Goal: Check status: Check status

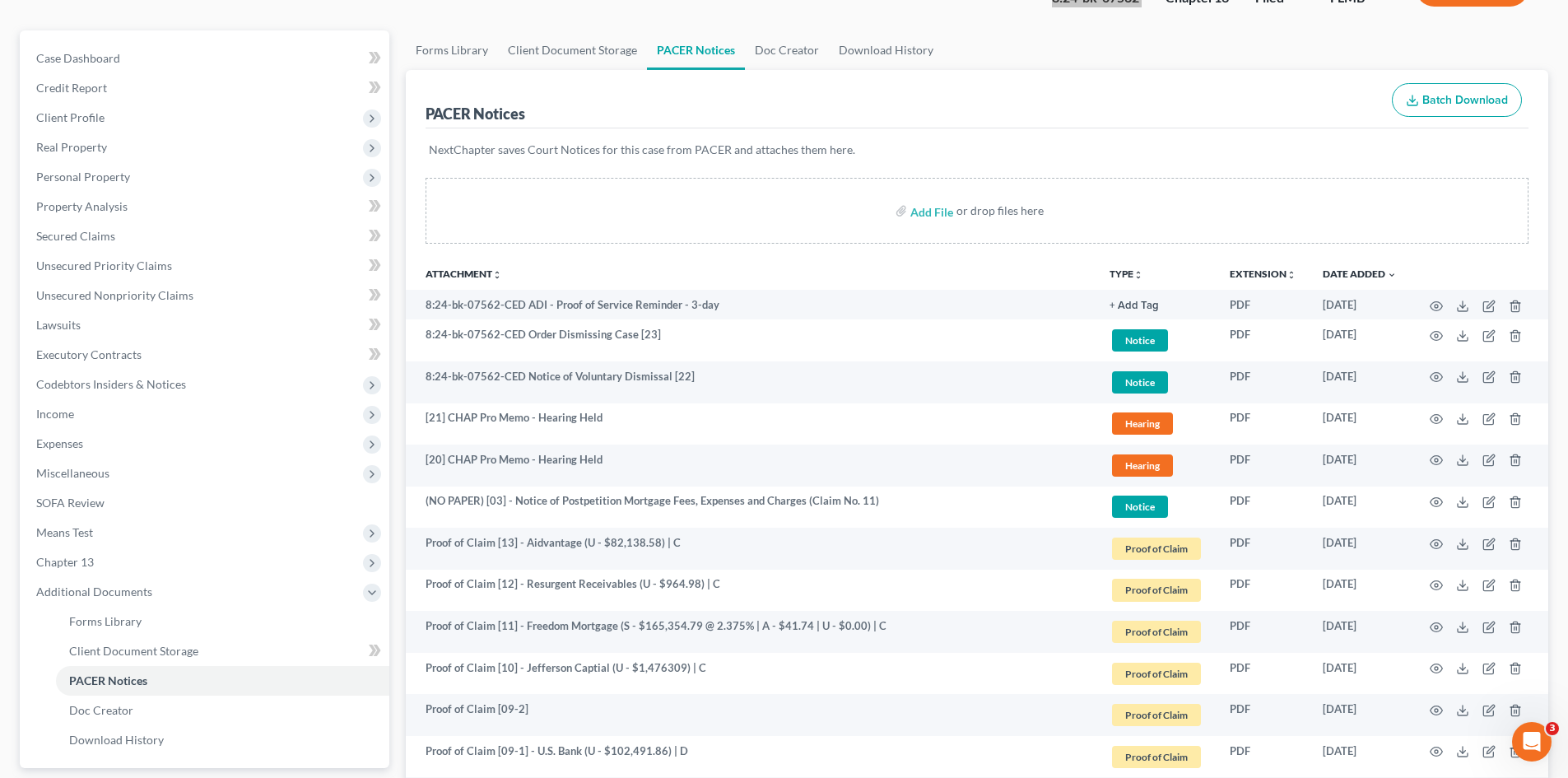
scroll to position [83, 0]
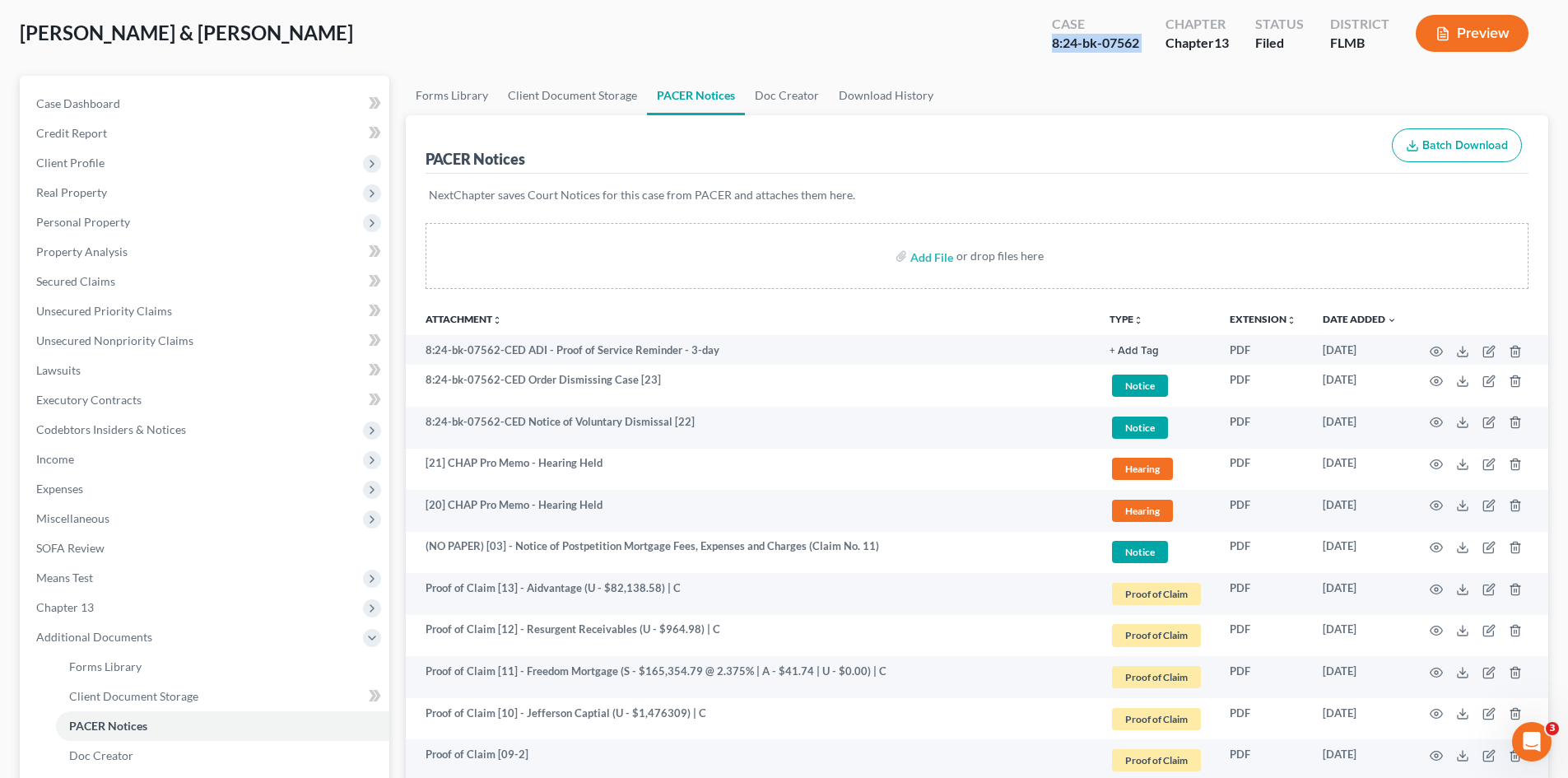
click at [957, 57] on div "[PERSON_NAME] & [PERSON_NAME] Upgraded Case 8:24-bk-07562 Chapter Chapter 13 St…" at bounding box center [784, 40] width 1529 height 72
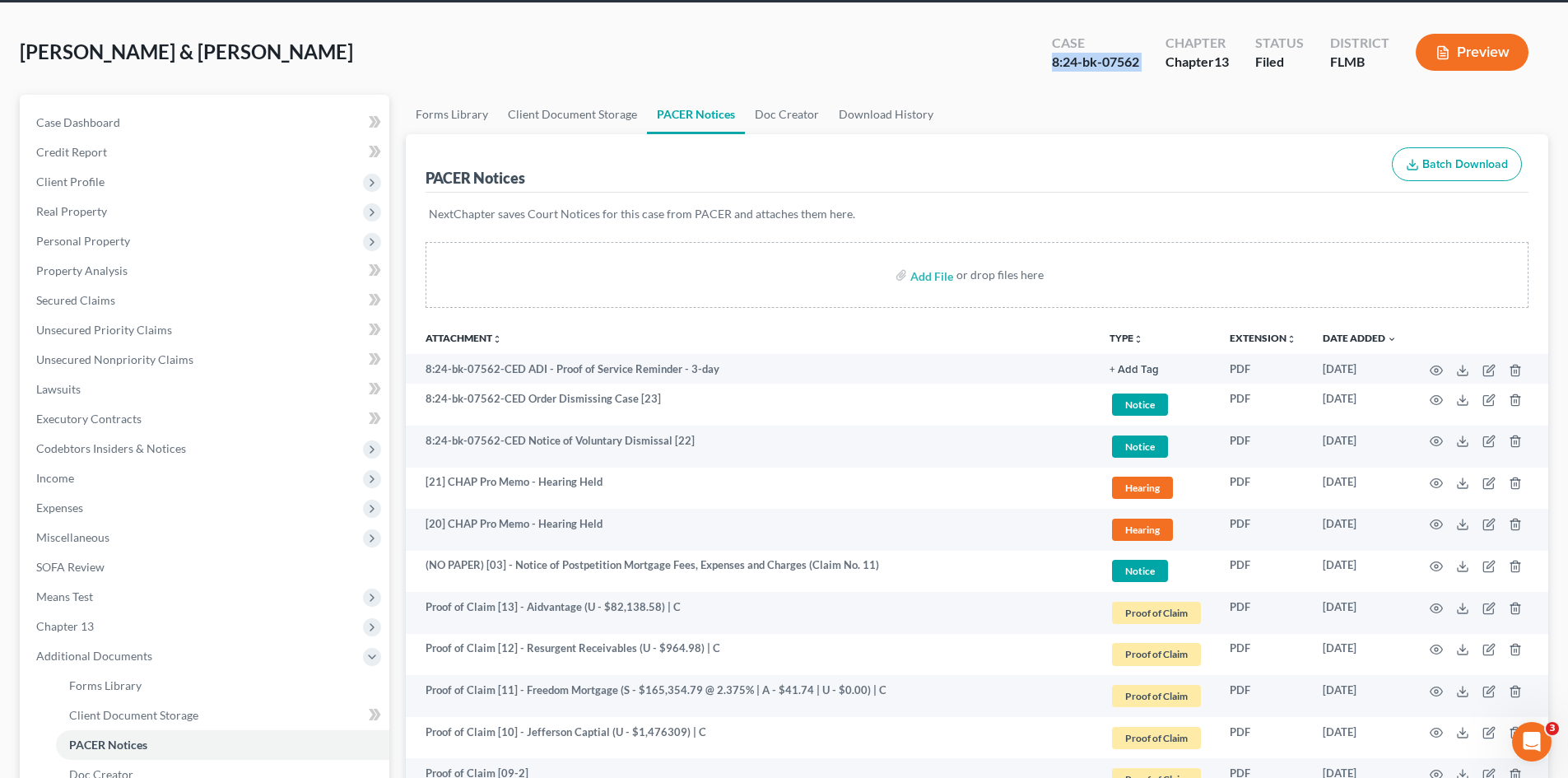
scroll to position [0, 0]
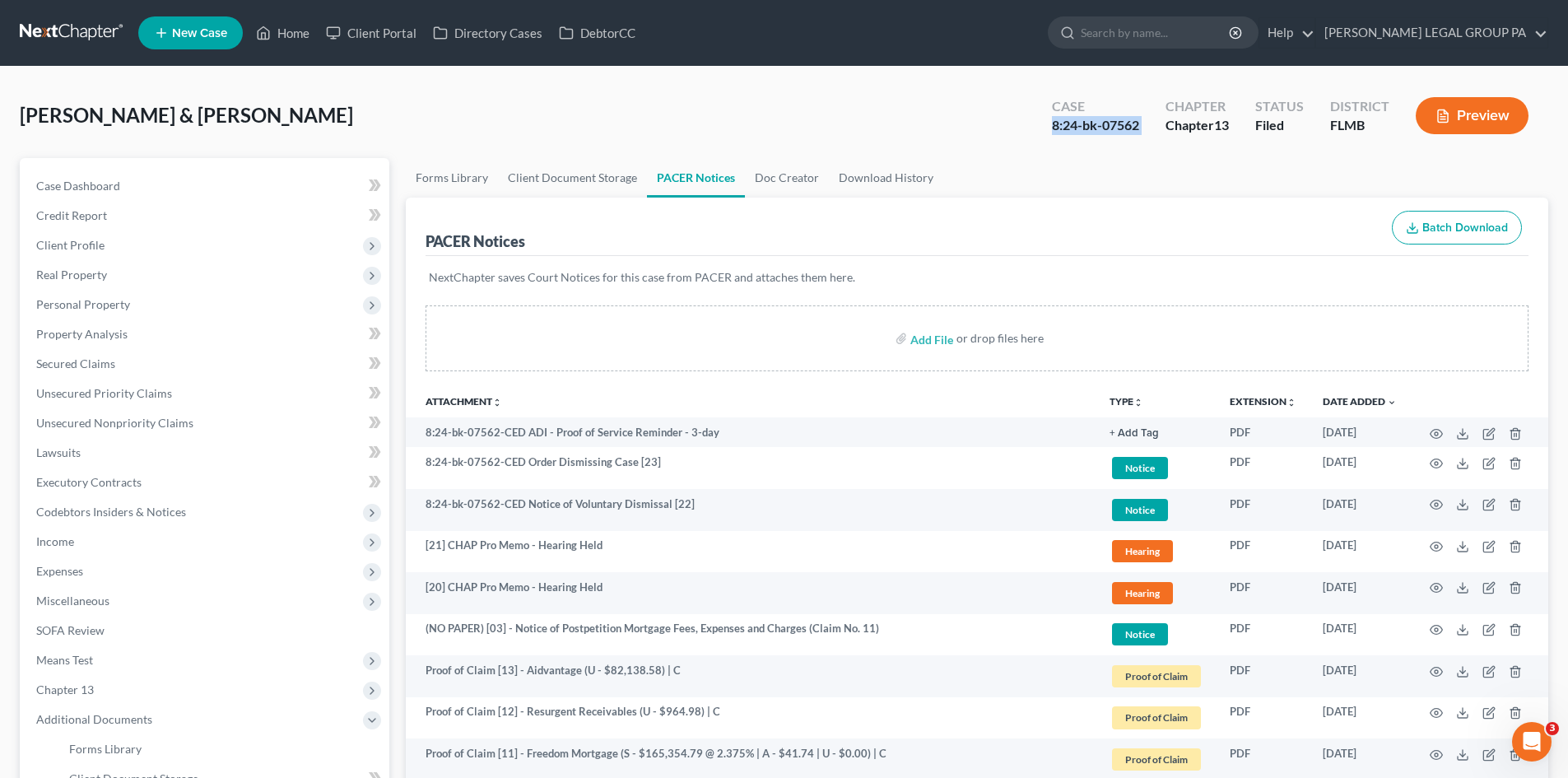
click at [1055, 151] on div "[PERSON_NAME] & [PERSON_NAME] Upgraded Case 8:24-bk-07562 Chapter Chapter 13 St…" at bounding box center [784, 122] width 1529 height 72
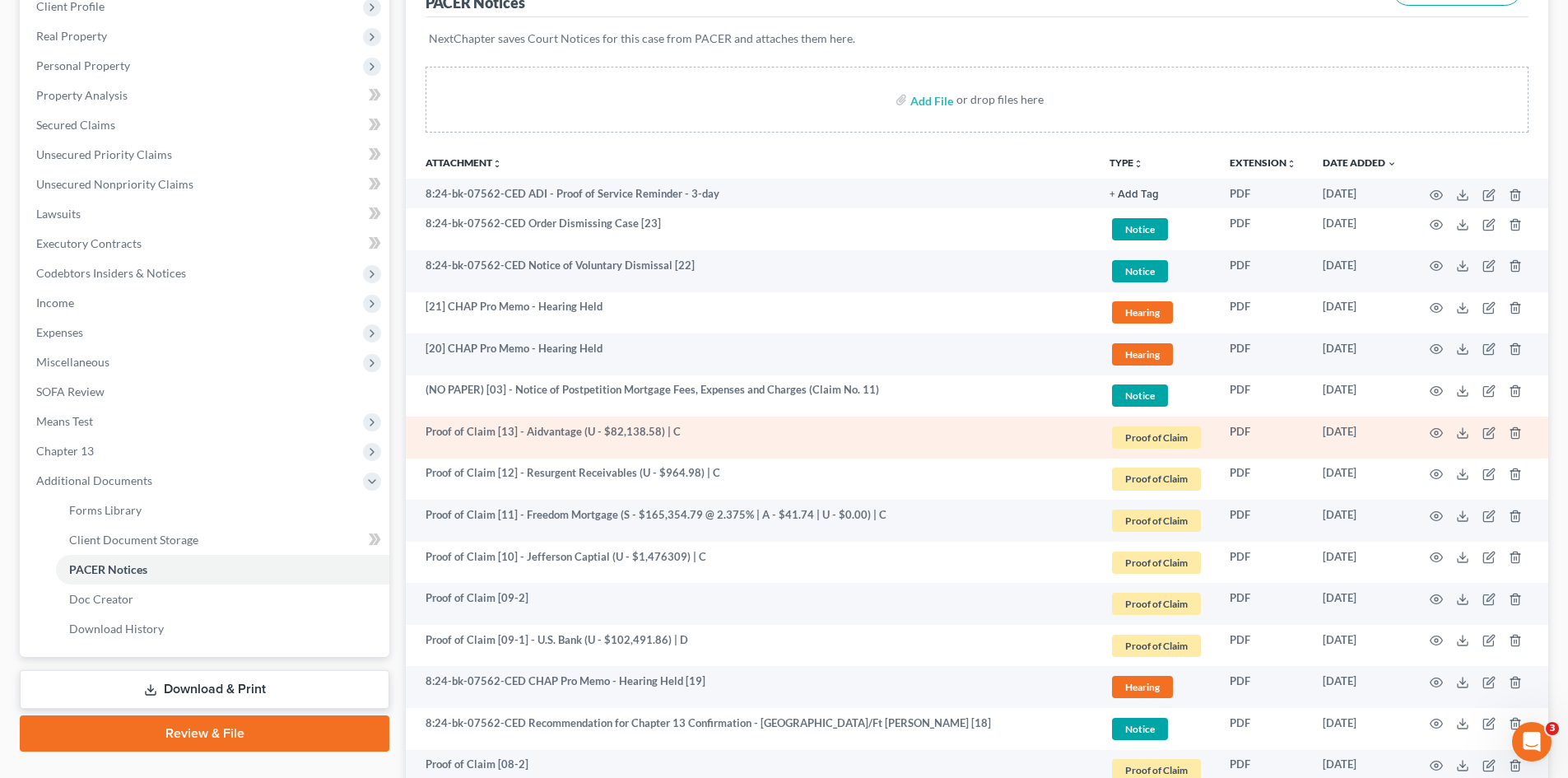
scroll to position [165, 0]
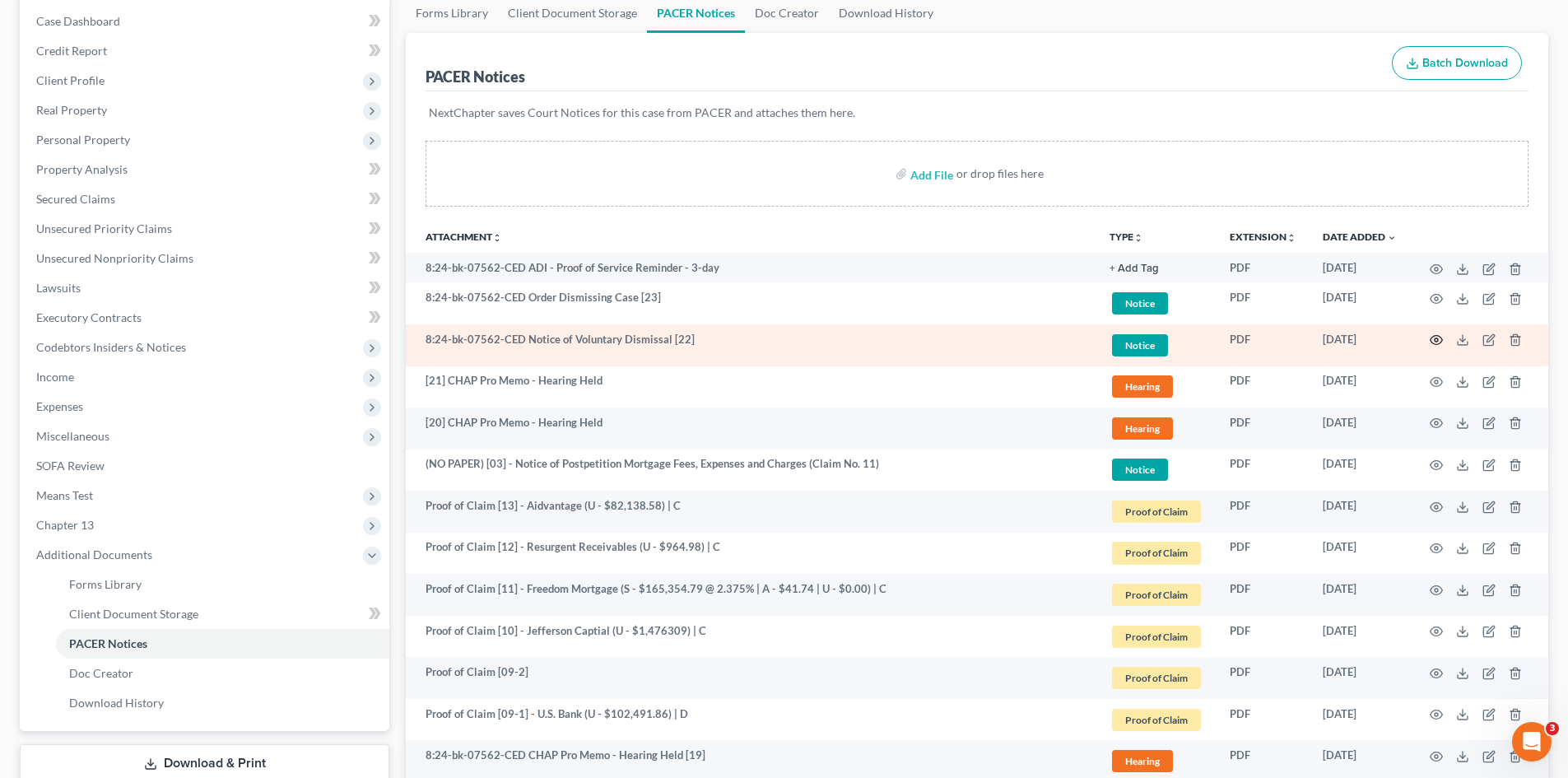
click at [1434, 339] on icon "button" at bounding box center [1437, 340] width 13 height 13
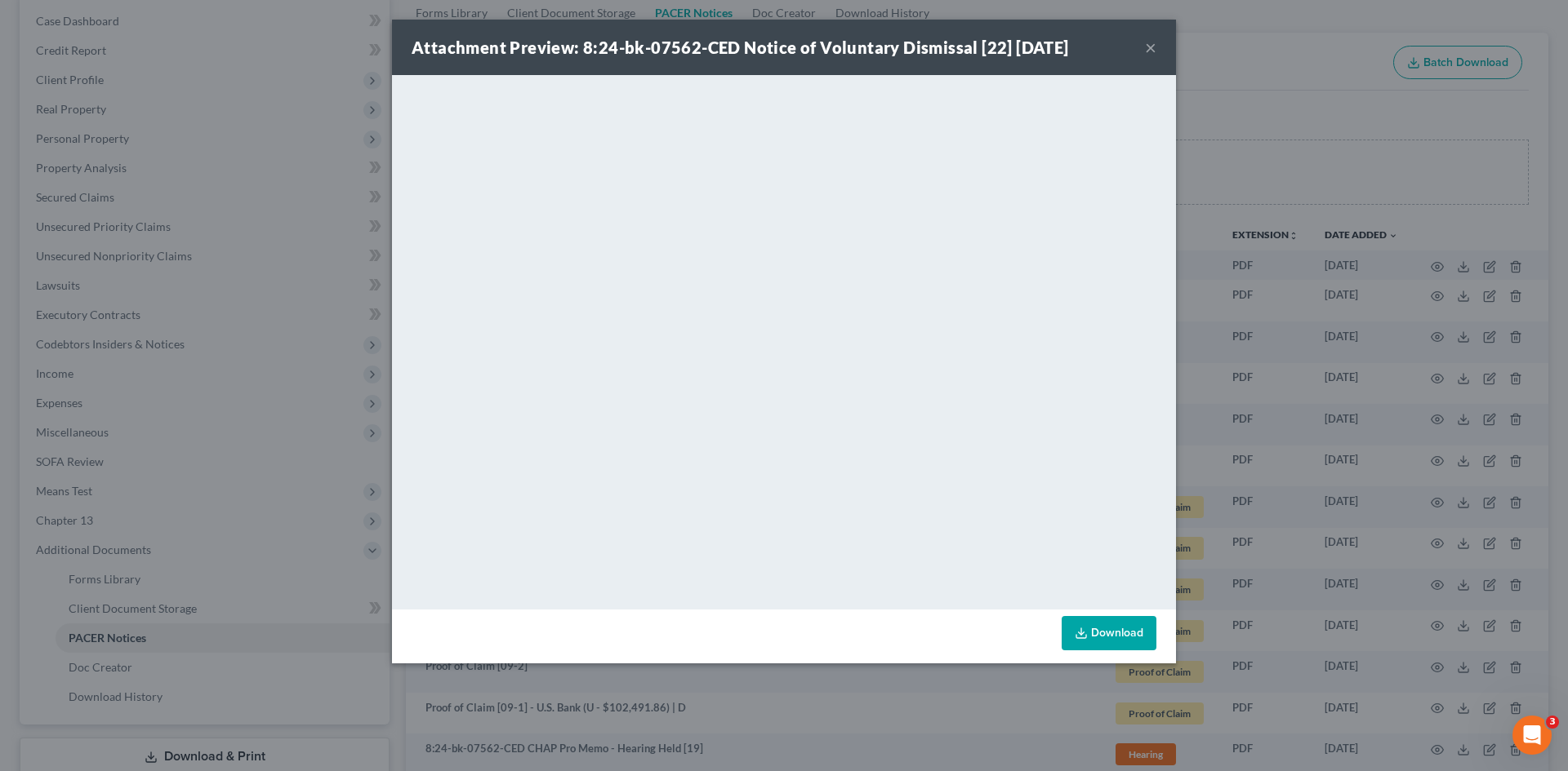
drag, startPoint x: 1153, startPoint y: 46, endPoint x: 957, endPoint y: 78, distance: 198.6
click at [1147, 48] on button "×" at bounding box center [1151, 47] width 12 height 19
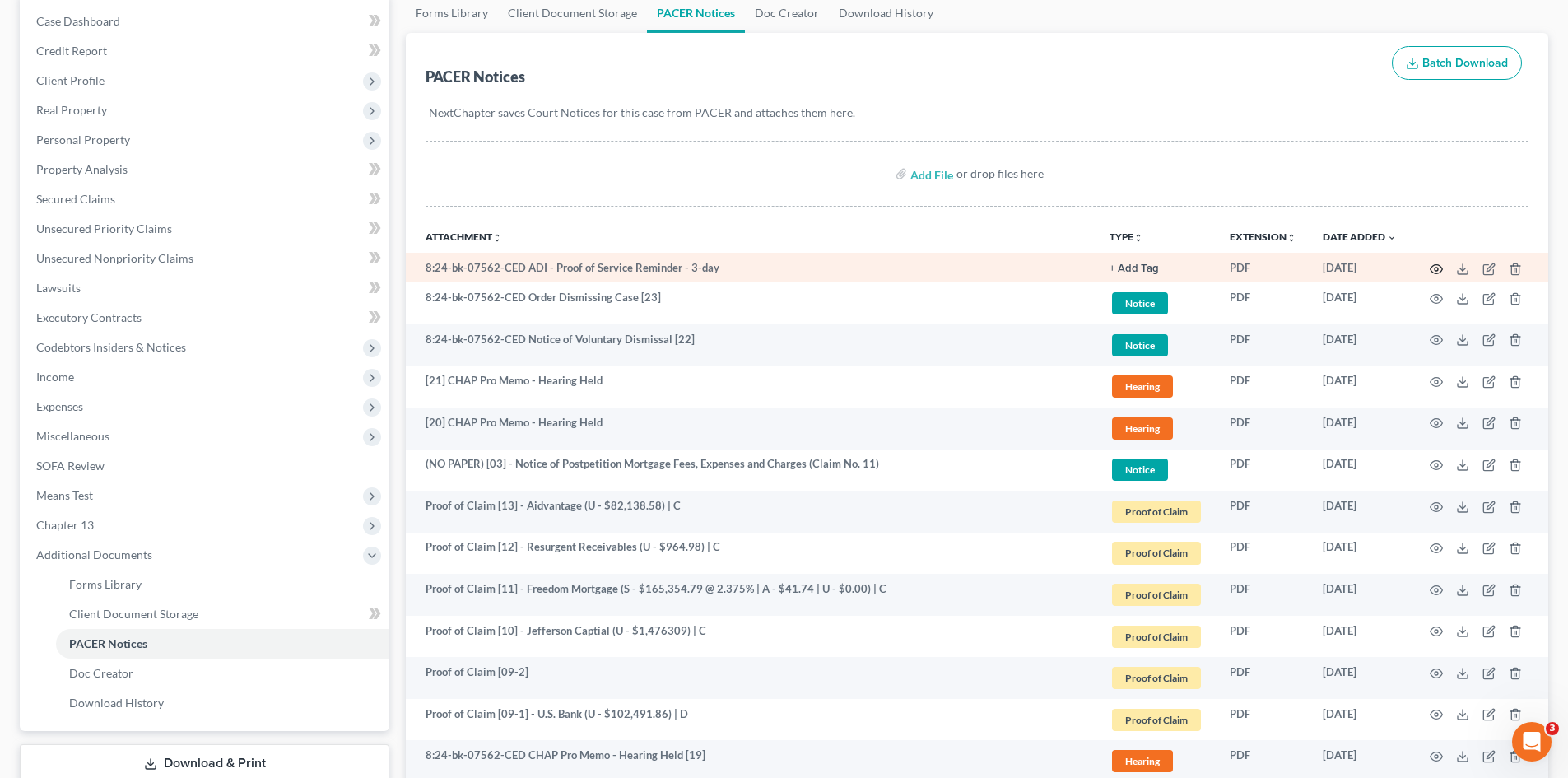
click at [1438, 271] on icon "button" at bounding box center [1437, 269] width 13 height 13
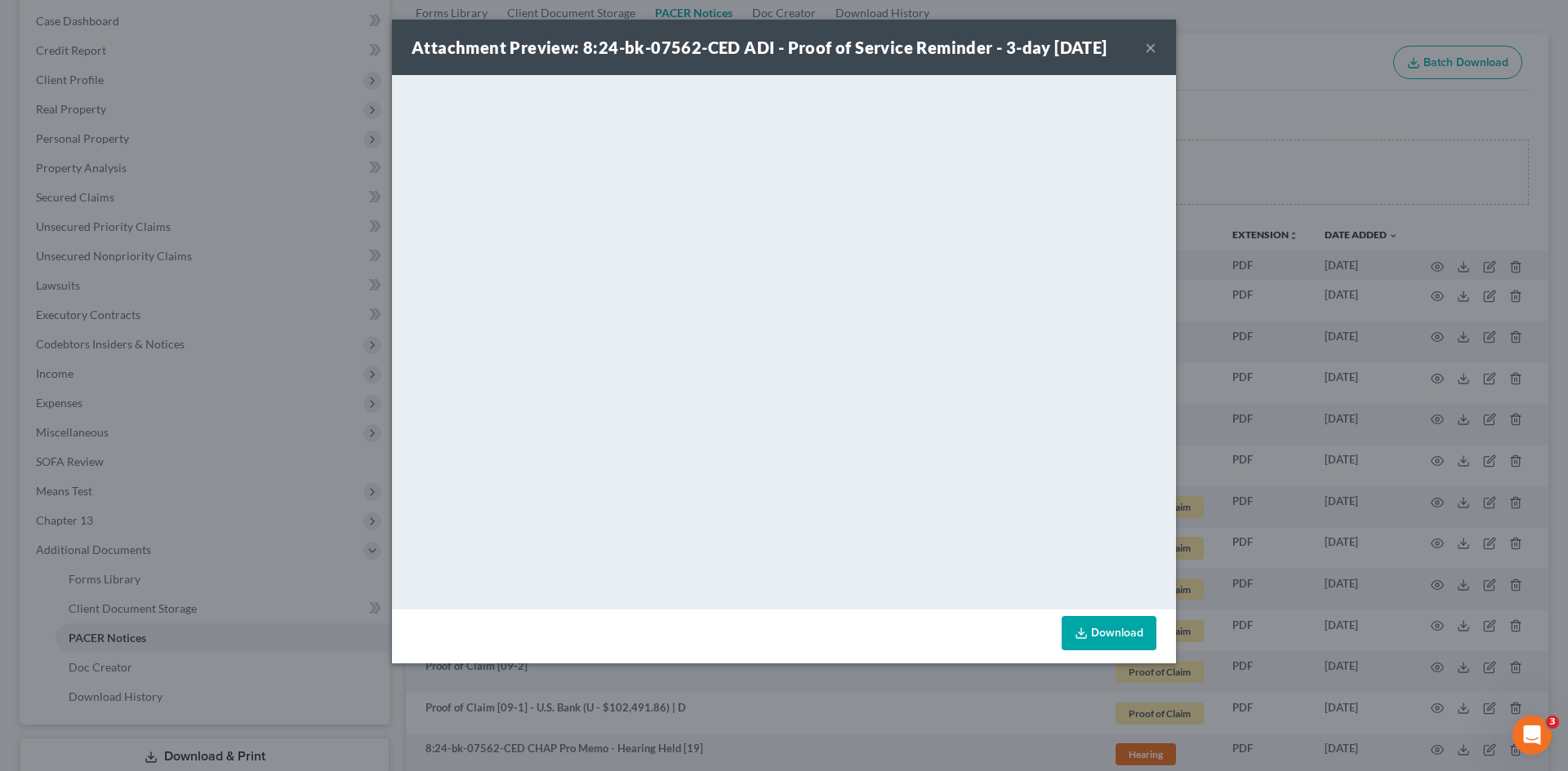
click at [1146, 49] on button "×" at bounding box center [1151, 47] width 12 height 19
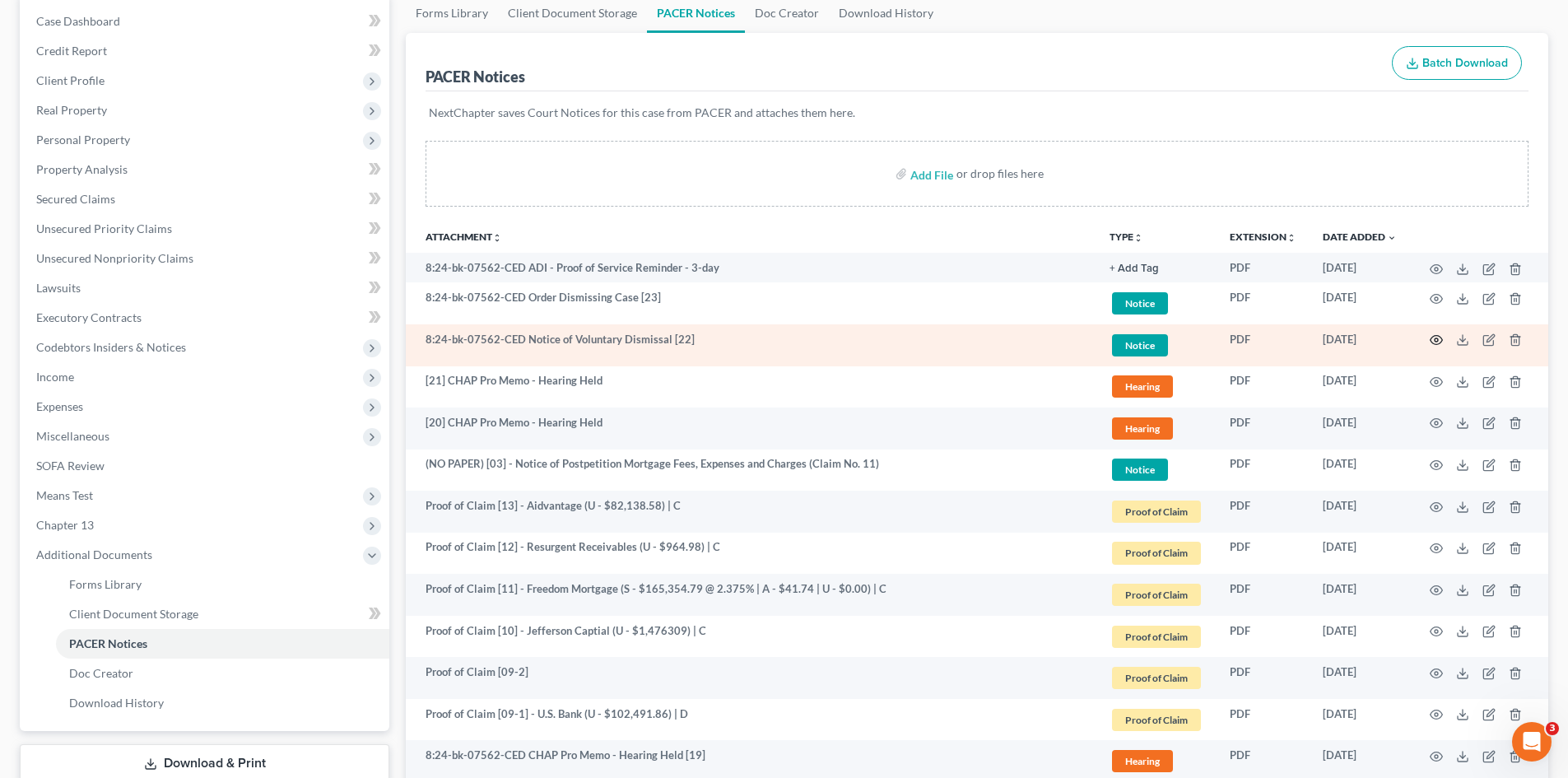
click at [1435, 338] on icon "button" at bounding box center [1437, 340] width 13 height 13
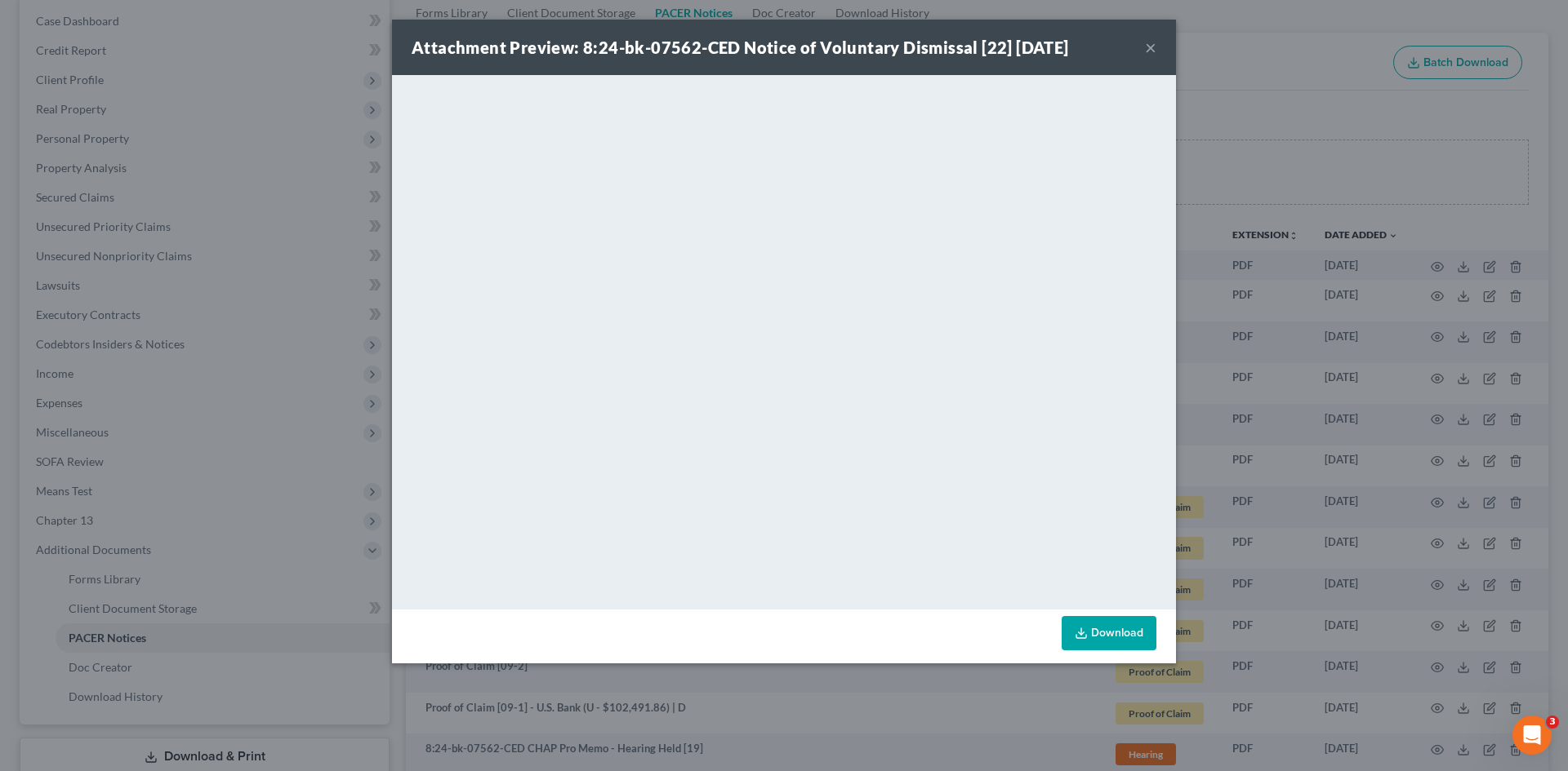
click at [1149, 52] on button "×" at bounding box center [1151, 47] width 12 height 19
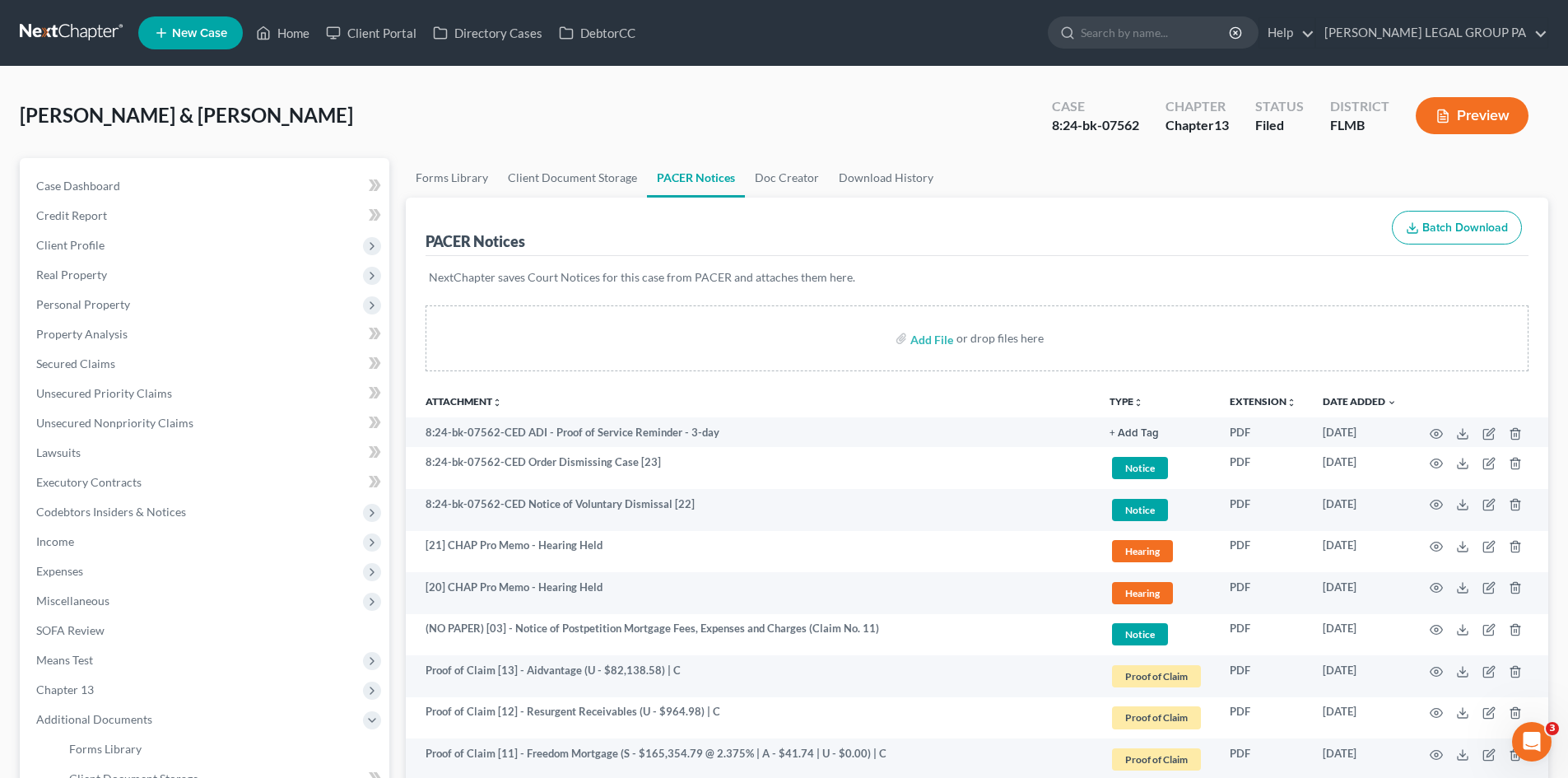
click at [1121, 120] on div "8:24-bk-07562" at bounding box center [1096, 125] width 88 height 19
copy div "8:24-bk-07562"
click at [991, 115] on div "[PERSON_NAME] & [PERSON_NAME] Upgraded Case 8:24-bk-07562 Chapter Chapter 13 St…" at bounding box center [784, 122] width 1529 height 72
